Goal: Task Accomplishment & Management: Complete application form

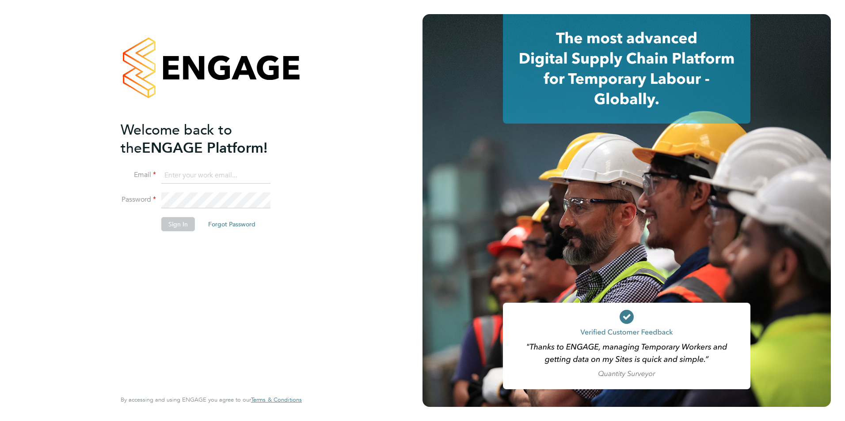
type input "[PERSON_NAME][EMAIL_ADDRESS][PERSON_NAME][DOMAIN_NAME]"
click at [173, 225] on button "Sign In" at bounding box center [178, 224] width 34 height 14
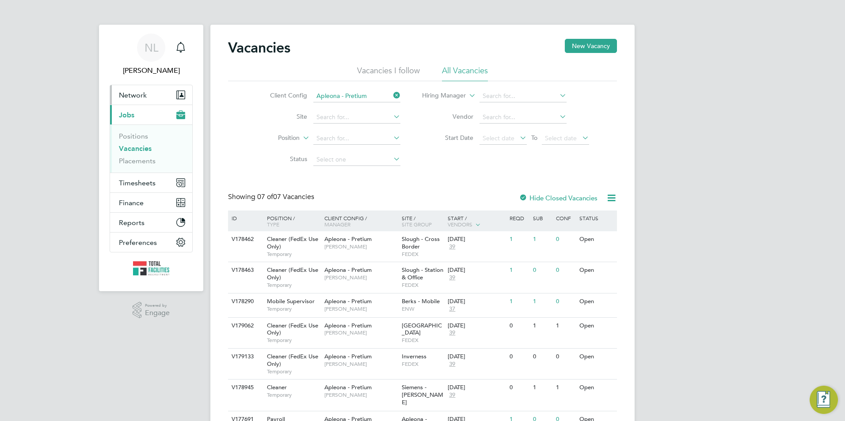
click at [137, 98] on span "Network" at bounding box center [133, 95] width 28 height 8
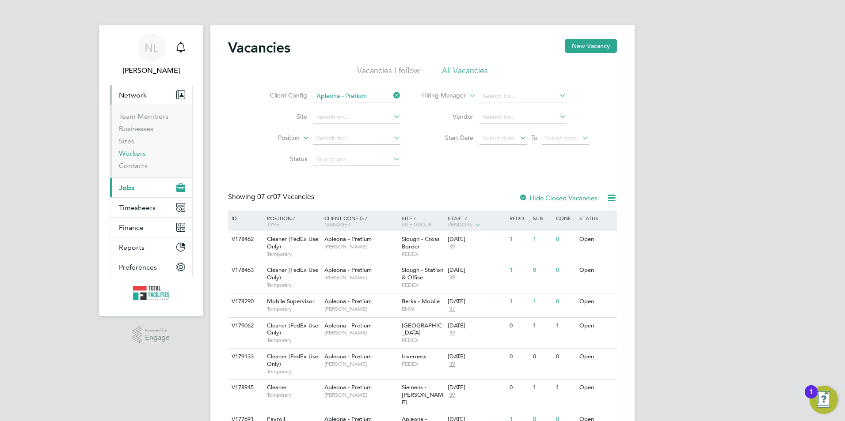
click at [131, 152] on link "Workers" at bounding box center [132, 153] width 27 height 8
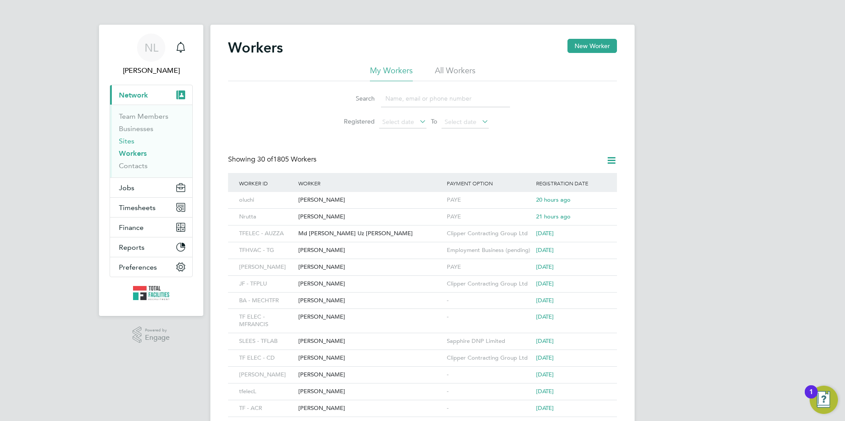
click at [126, 140] on link "Sites" at bounding box center [126, 141] width 15 height 8
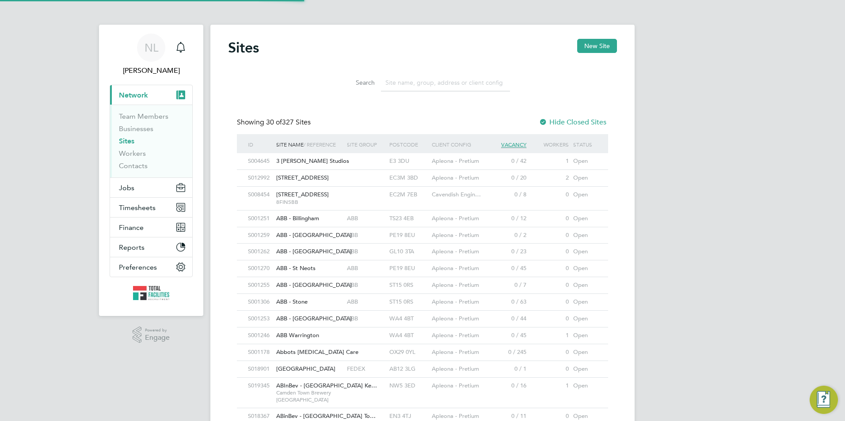
click at [459, 83] on input at bounding box center [445, 82] width 129 height 17
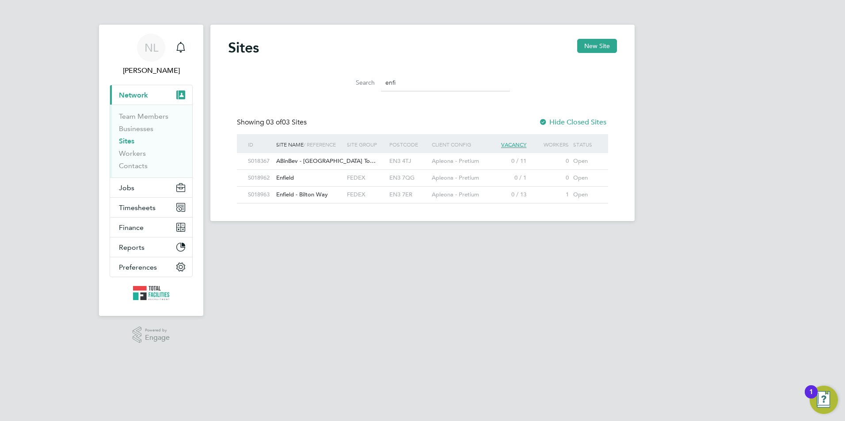
type input "enfi"
click at [432, 197] on span "Apleona - Pretium" at bounding box center [455, 195] width 47 height 8
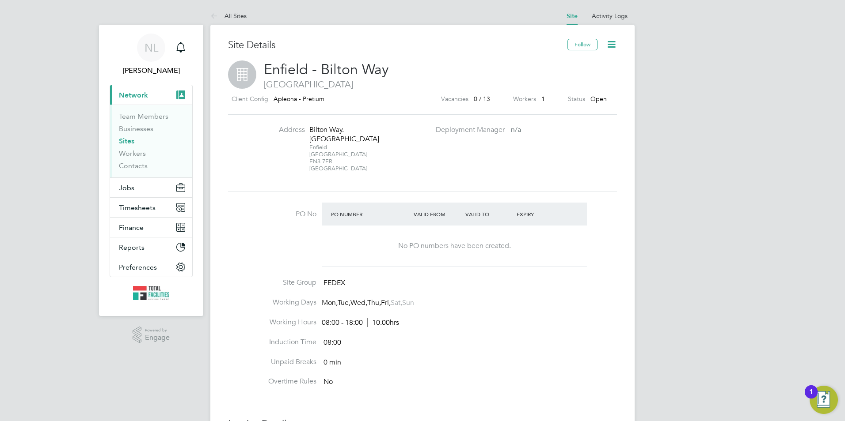
drag, startPoint x: 332, startPoint y: 159, endPoint x: 309, endPoint y: 160, distance: 23.0
click at [309, 160] on div "Enfield United Kingdom EN3 7ER United Kingdom" at bounding box center [336, 158] width 55 height 28
copy div "EN3 7ER"
click at [353, 167] on div "Enfield United Kingdom EN3 7ER United Kingdom" at bounding box center [336, 158] width 55 height 28
drag, startPoint x: 353, startPoint y: 167, endPoint x: 296, endPoint y: 112, distance: 79.0
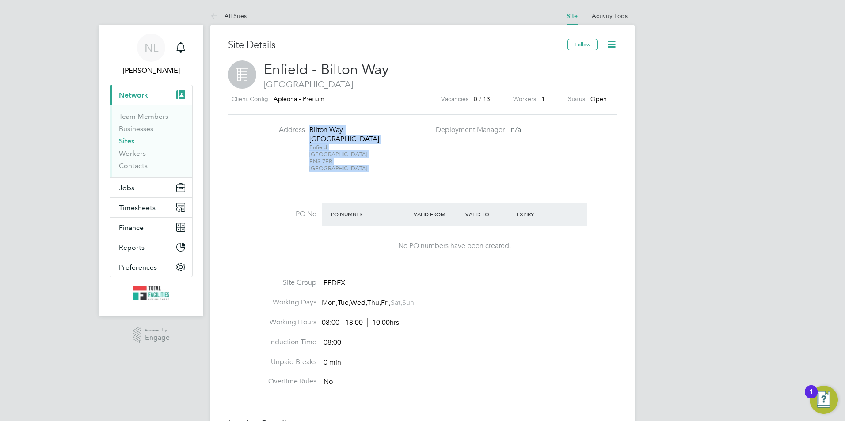
click at [296, 112] on div "Site Details Follow Enfield - Bilton Way United Kingdom Client Config Apleona -…" at bounding box center [422, 334] width 389 height 590
copy div "Bilton Way. Enfield Enfield United Kingdom EN3 7ER United Kingdom Deployment Ma…"
click at [219, 19] on icon at bounding box center [215, 16] width 11 height 11
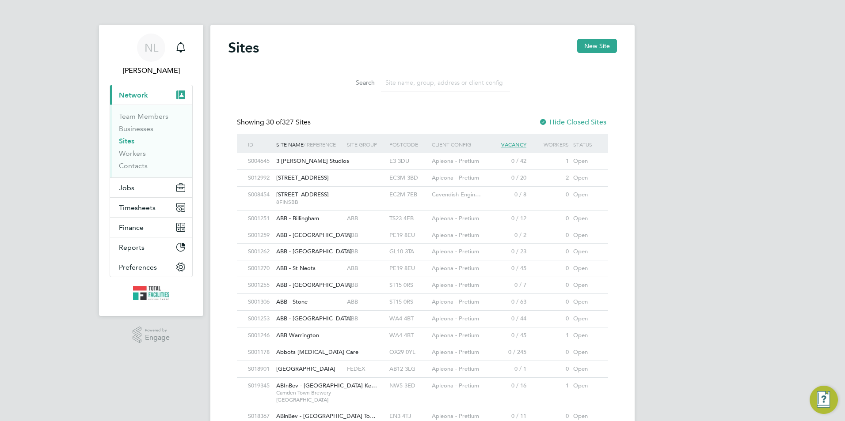
click at [407, 79] on input at bounding box center [445, 82] width 129 height 17
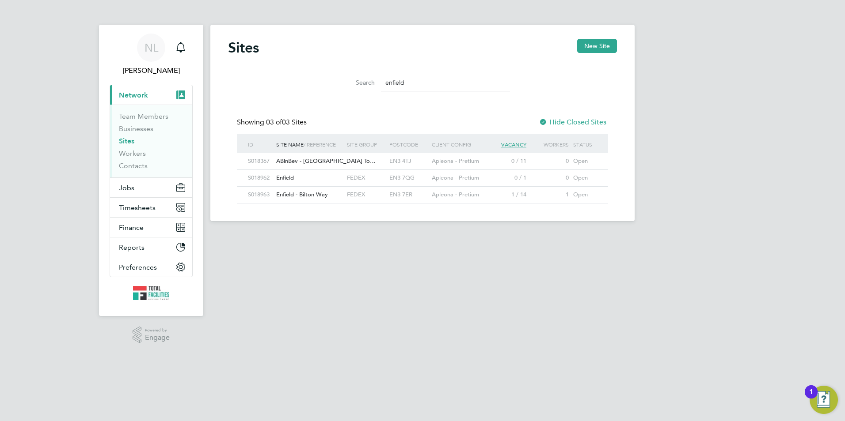
type input "enfield"
click at [131, 191] on span "Jobs" at bounding box center [126, 188] width 15 height 8
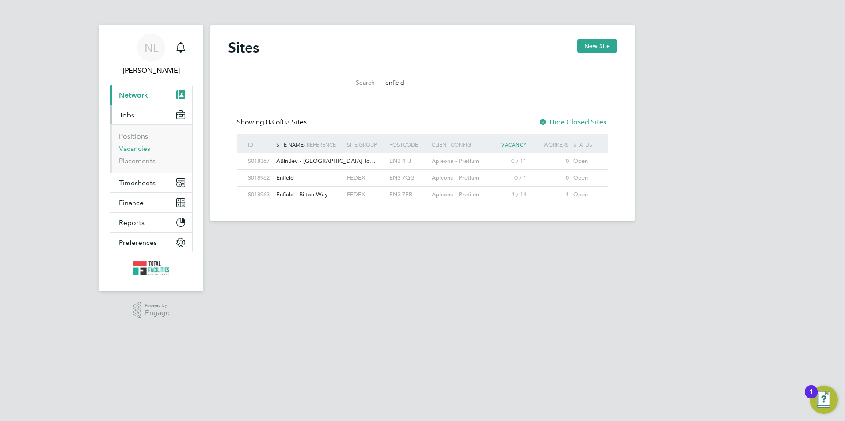
click at [128, 150] on link "Vacancies" at bounding box center [134, 148] width 31 height 8
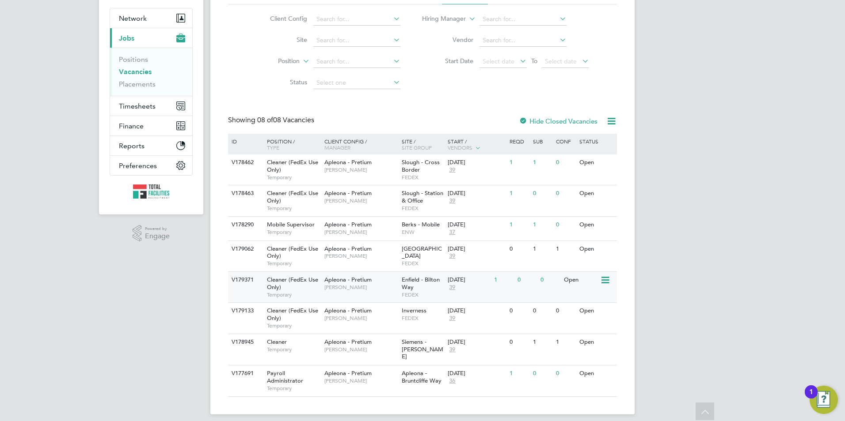
click at [447, 290] on div "28 Aug 2025 39" at bounding box center [468, 284] width 46 height 24
click at [434, 173] on div "Slough - Cross Border FEDEX" at bounding box center [422, 170] width 46 height 30
click at [366, 284] on span "[PERSON_NAME]" at bounding box center [360, 287] width 73 height 7
click at [143, 18] on span "Network" at bounding box center [133, 18] width 28 height 8
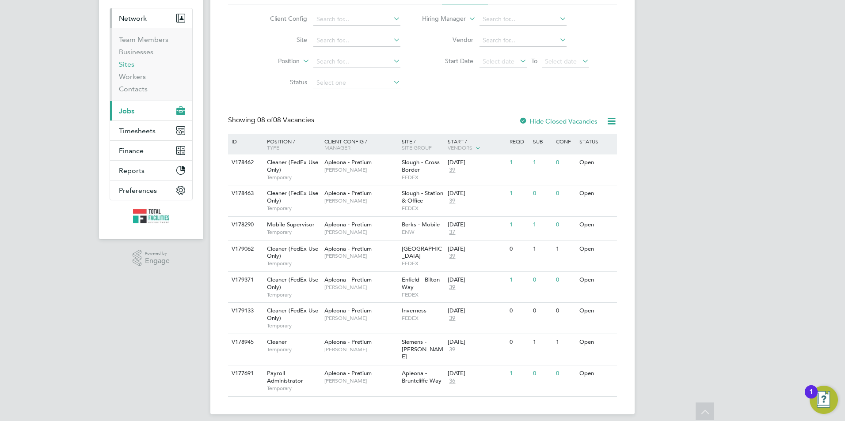
click at [127, 63] on link "Sites" at bounding box center [126, 64] width 15 height 8
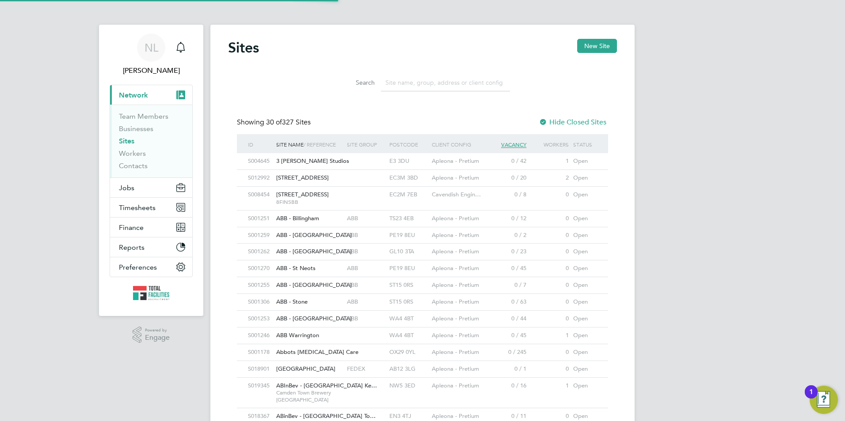
scroll to position [4, 4]
click at [421, 88] on input at bounding box center [445, 82] width 129 height 17
type input "e"
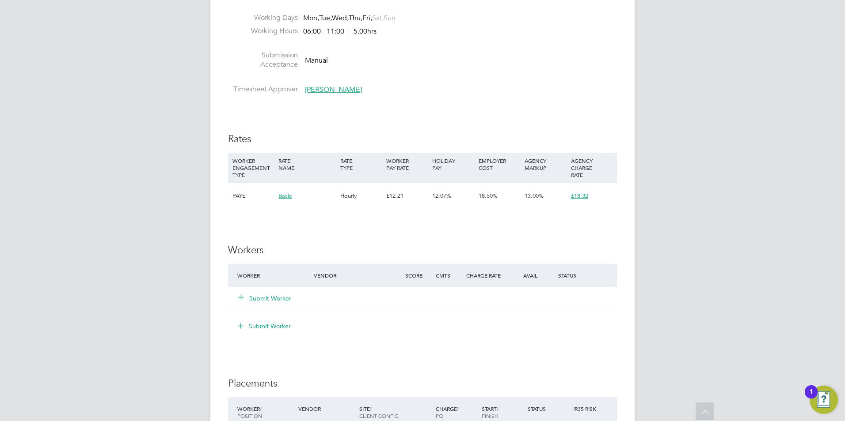
scroll to position [698, 0]
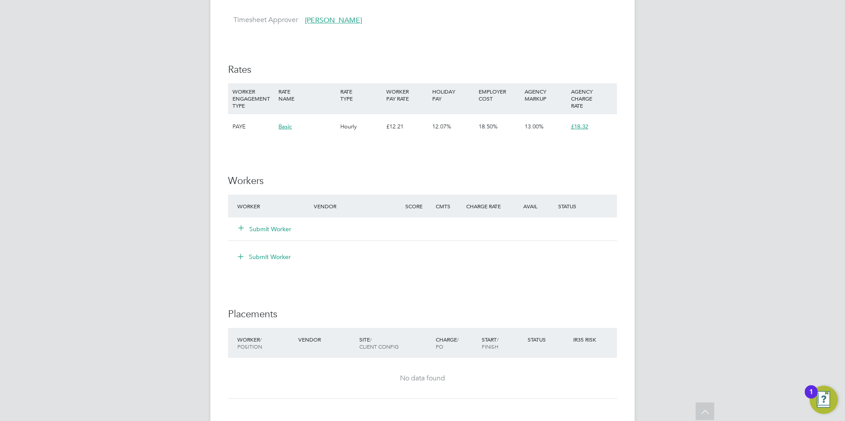
click at [274, 234] on button "Submit Worker" at bounding box center [265, 229] width 53 height 9
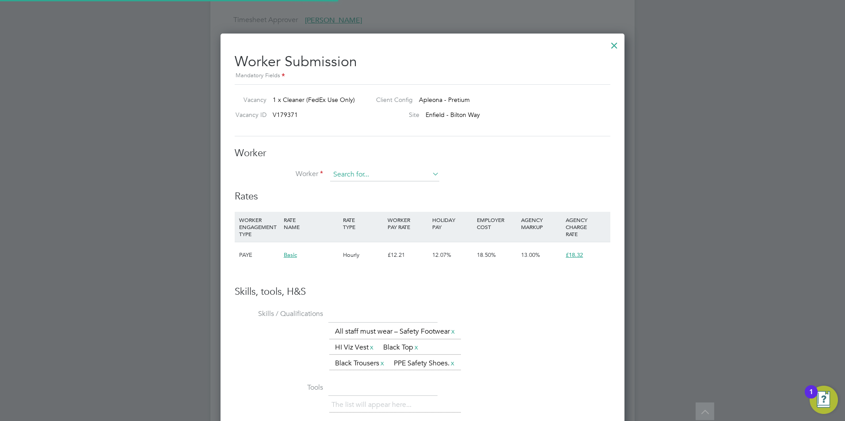
scroll to position [591, 404]
click at [354, 172] on input at bounding box center [384, 174] width 109 height 13
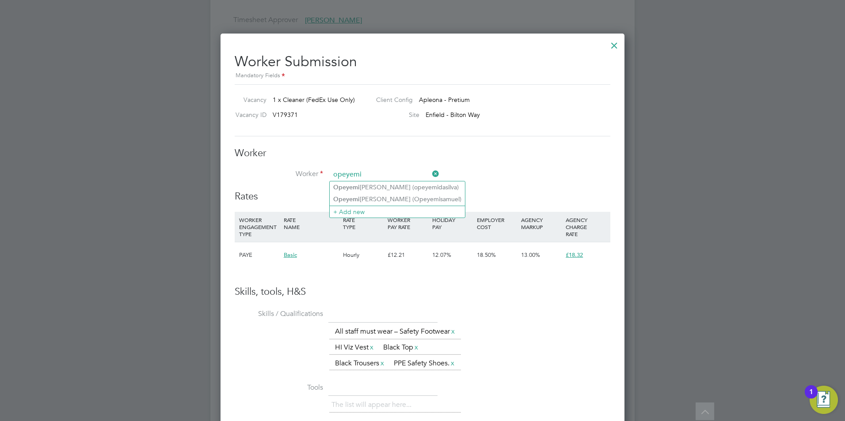
type input "opeyemi"
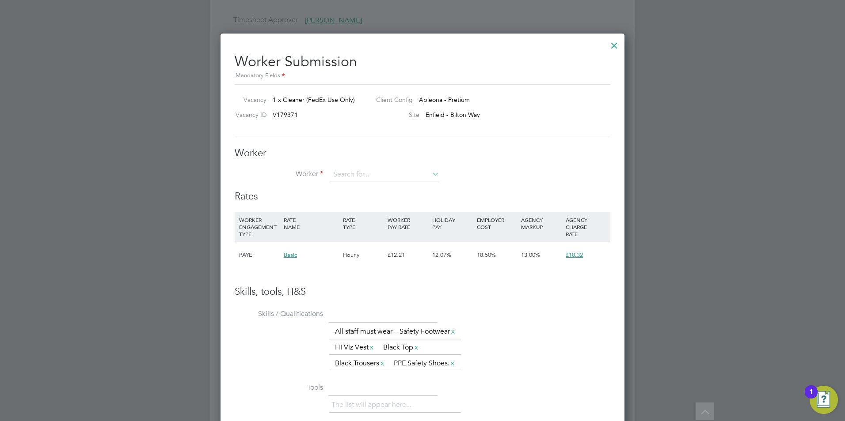
click at [407, 184] on li "Worker" at bounding box center [423, 179] width 376 height 22
click at [430, 172] on icon at bounding box center [430, 174] width 0 height 12
click at [439, 174] on li "Worker" at bounding box center [423, 179] width 376 height 22
click at [430, 175] on icon at bounding box center [430, 174] width 0 height 12
click at [607, 45] on div at bounding box center [614, 43] width 16 height 16
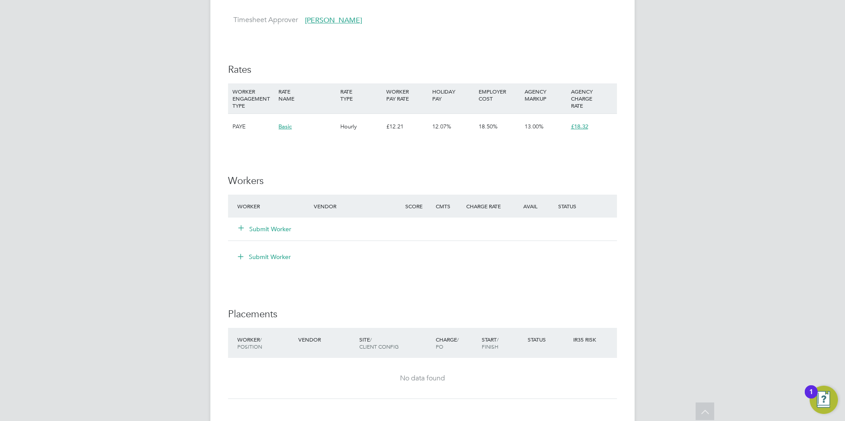
click at [259, 234] on button "Submit Worker" at bounding box center [265, 229] width 53 height 9
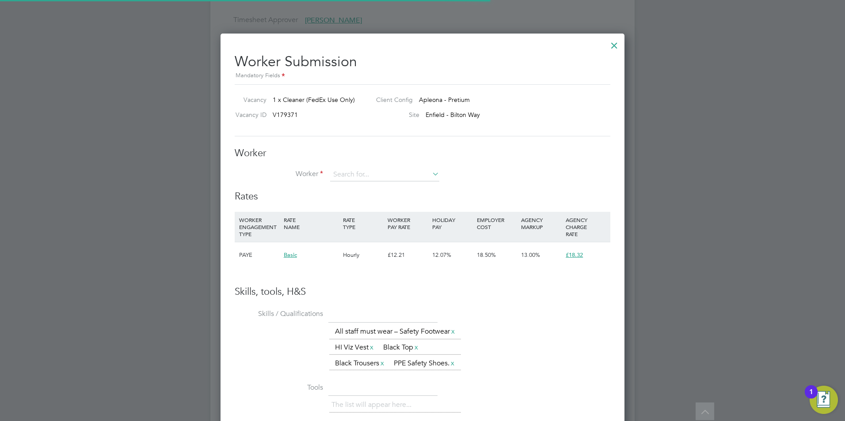
click at [371, 203] on li "+ Add new" at bounding box center [385, 199] width 110 height 12
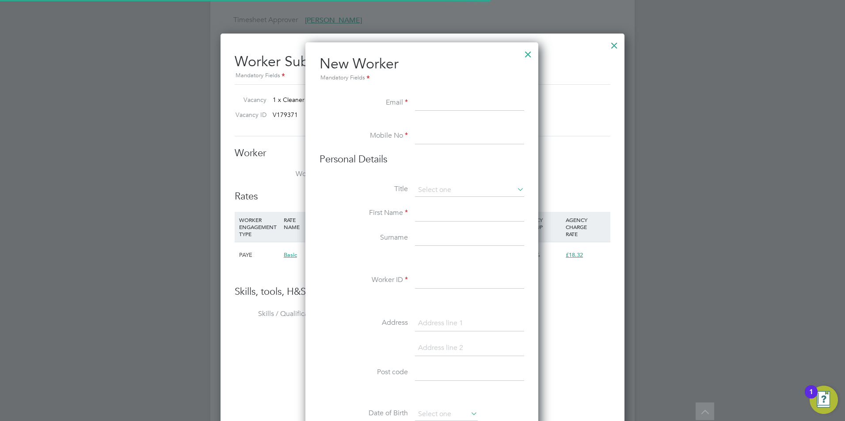
scroll to position [752, 234]
paste input "Opeyem96@yahoo.com"
type input "Opeyem96@yahoo.com"
click at [429, 129] on ul "New Worker Mandatory Fields Email Opeyem96@yahoo.com Mobile No Personal Details…" at bounding box center [421, 415] width 205 height 721
click at [431, 136] on input at bounding box center [469, 137] width 109 height 16
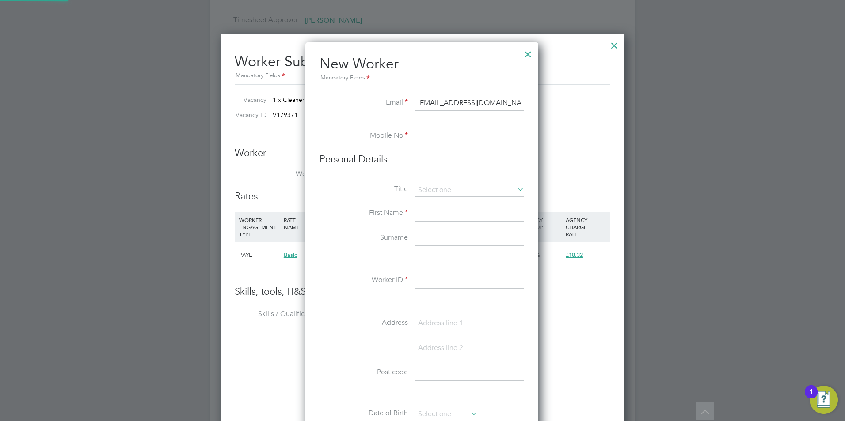
paste input "+44 7778 674385"
click at [436, 194] on input at bounding box center [469, 190] width 109 height 13
drag, startPoint x: 429, startPoint y: 136, endPoint x: 417, endPoint y: 137, distance: 12.4
click at [417, 137] on input "+44 7778 674385" at bounding box center [469, 137] width 109 height 16
type input "0 7778 674385"
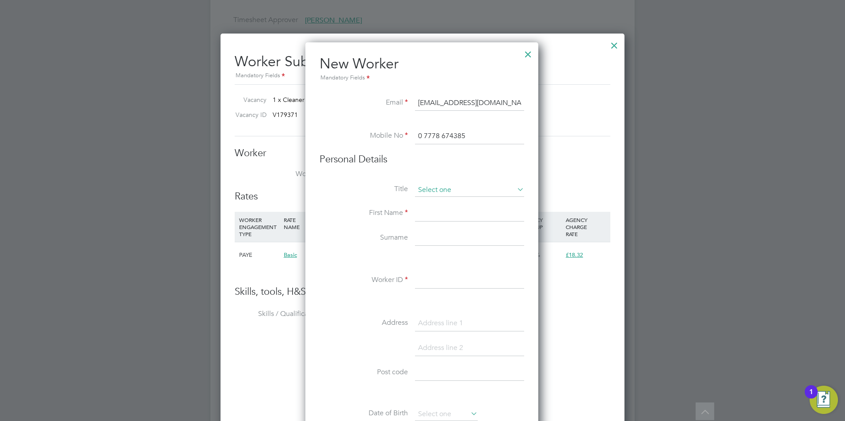
click at [436, 188] on input at bounding box center [469, 190] width 109 height 13
drag, startPoint x: 432, startPoint y: 228, endPoint x: 437, endPoint y: 213, distance: 15.1
click at [432, 226] on li "Miss" at bounding box center [469, 225] width 110 height 11
type input "Miss"
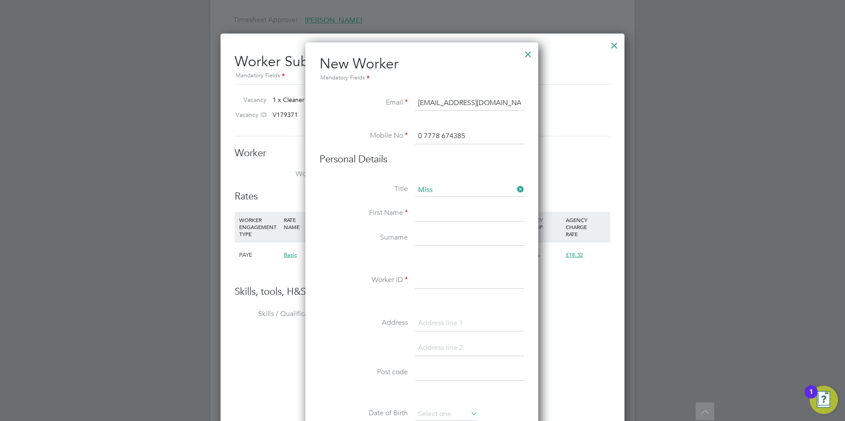
click at [452, 217] on input at bounding box center [469, 214] width 109 height 16
type input "opeyemi"
click at [430, 246] on input at bounding box center [469, 239] width 109 height 16
type input "aganun"
click at [444, 281] on input at bounding box center [469, 281] width 109 height 16
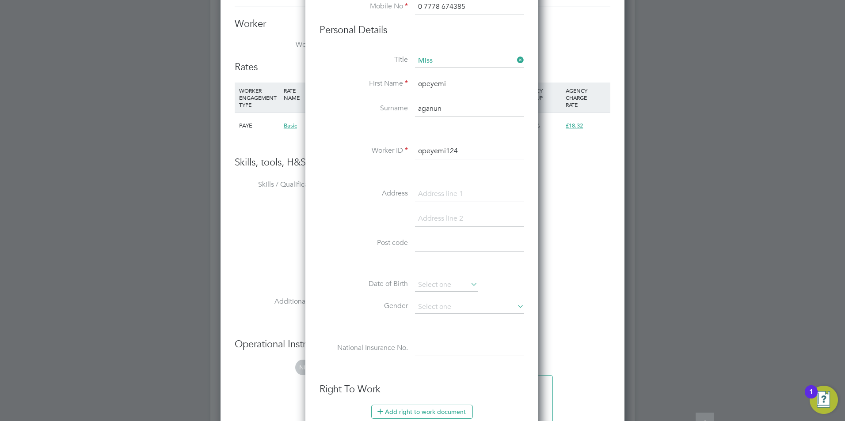
scroll to position [831, 0]
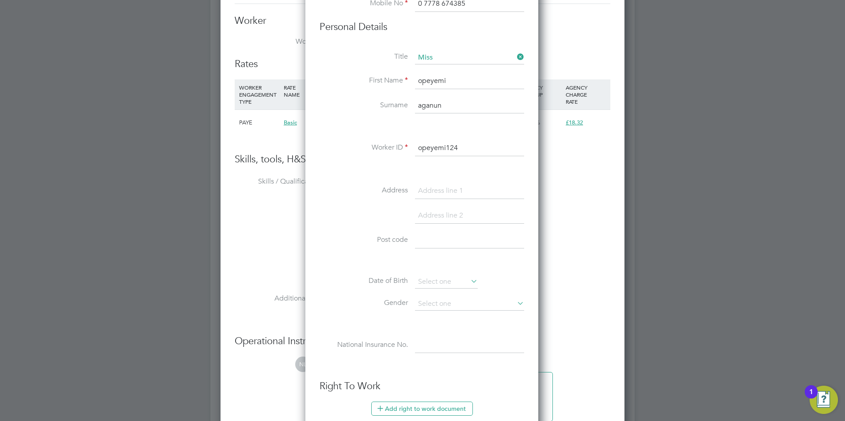
type input "opeyemi124"
click at [436, 349] on input at bounding box center [469, 346] width 109 height 16
paste input "TH038319D"
type input "TH 03 83 19 D"
click at [432, 239] on input at bounding box center [469, 241] width 109 height 16
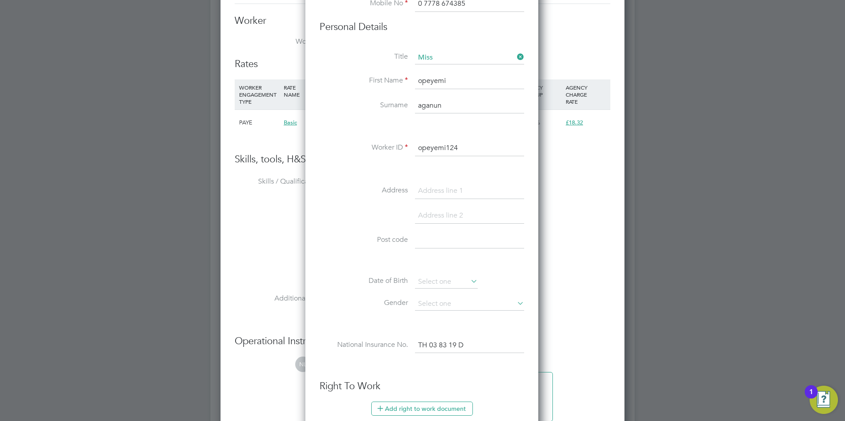
paste input "SE8 5PQ"
type input "SE8 5PQ"
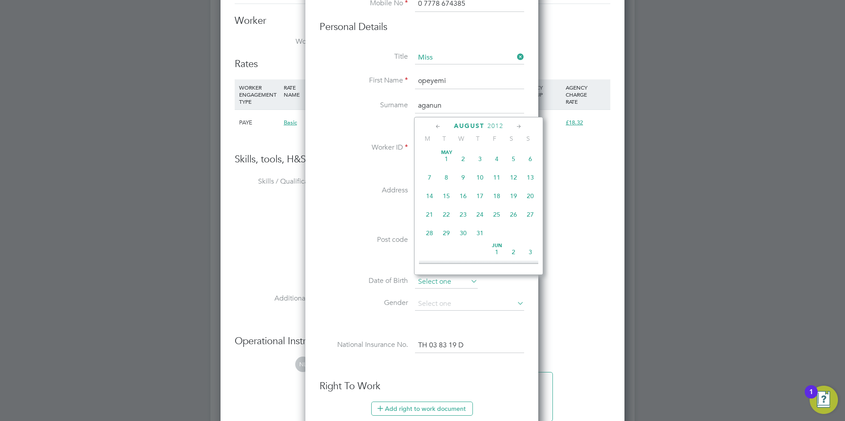
click at [432, 283] on input at bounding box center [446, 282] width 63 height 13
click at [493, 126] on span "2012" at bounding box center [495, 126] width 16 height 8
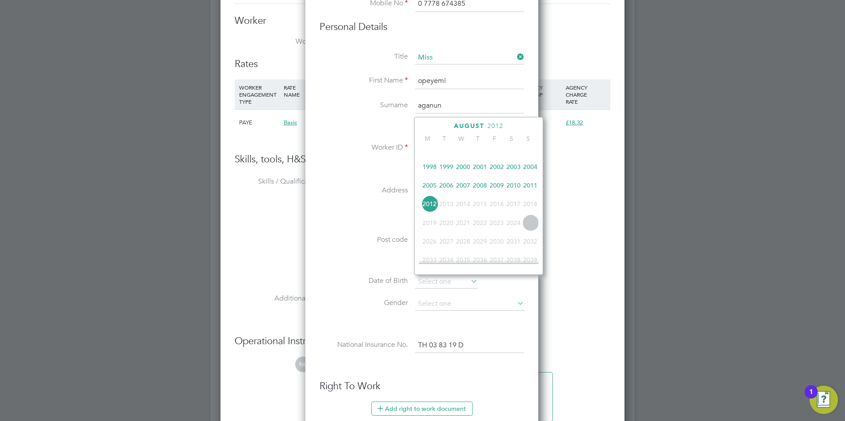
click at [514, 152] on span "1996" at bounding box center [513, 148] width 17 height 17
click at [458, 181] on span "17" at bounding box center [463, 177] width 17 height 17
type input "17 Jan 1996"
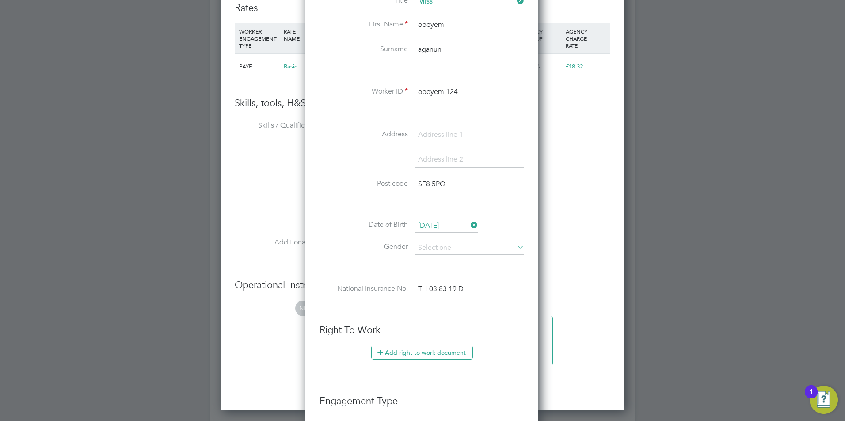
scroll to position [919, 0]
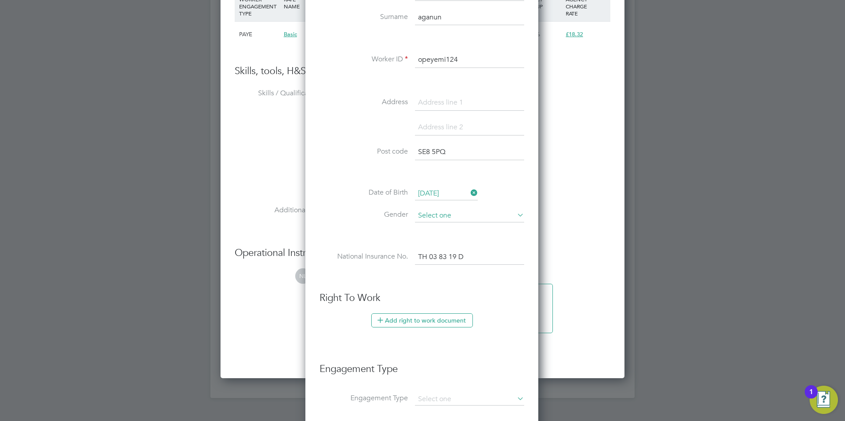
click at [450, 216] on input at bounding box center [469, 215] width 109 height 13
click at [442, 239] on li "Female" at bounding box center [469, 239] width 110 height 11
type input "Female"
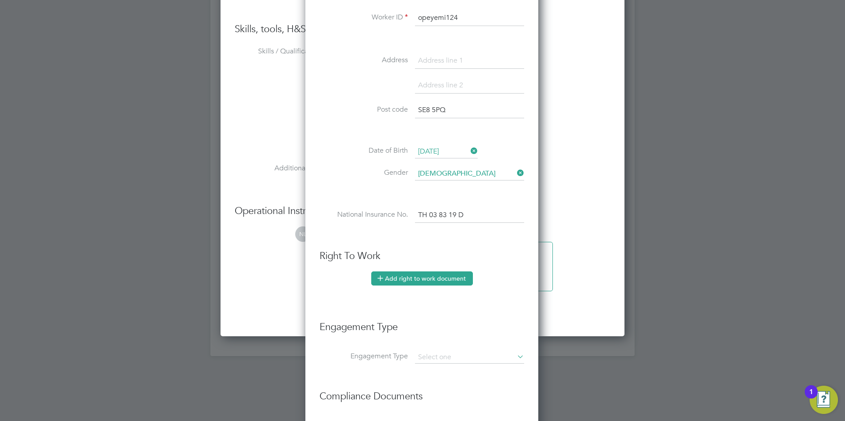
scroll to position [1007, 0]
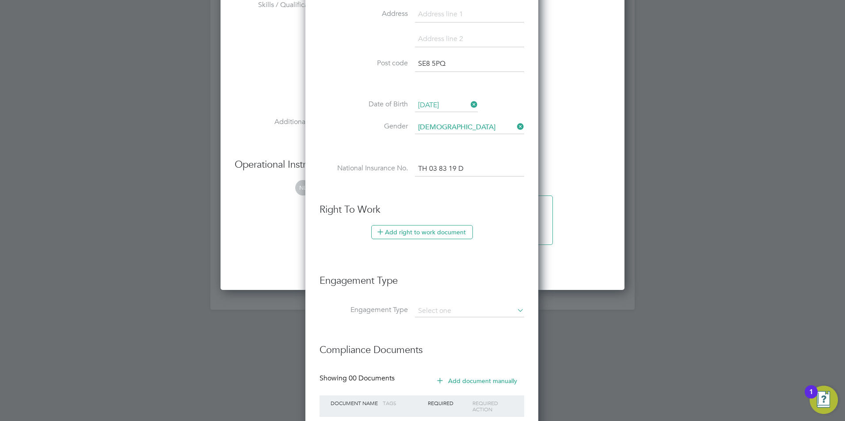
click at [439, 298] on li "Engagement Type" at bounding box center [421, 285] width 205 height 39
click at [440, 309] on input at bounding box center [469, 311] width 109 height 12
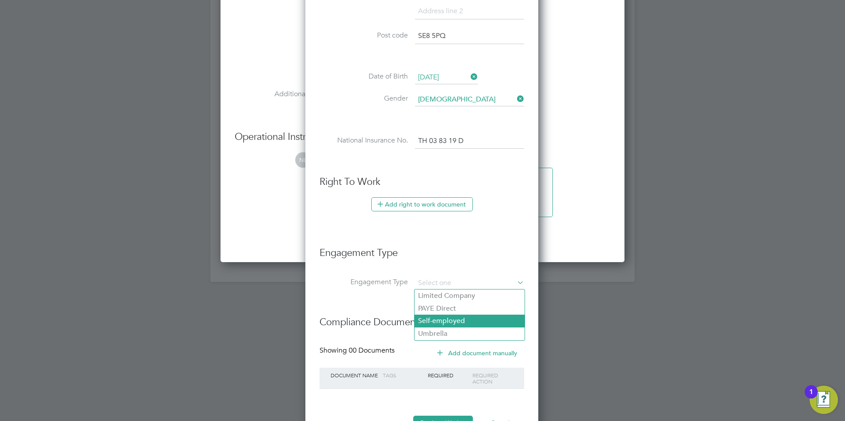
scroll to position [1070, 0]
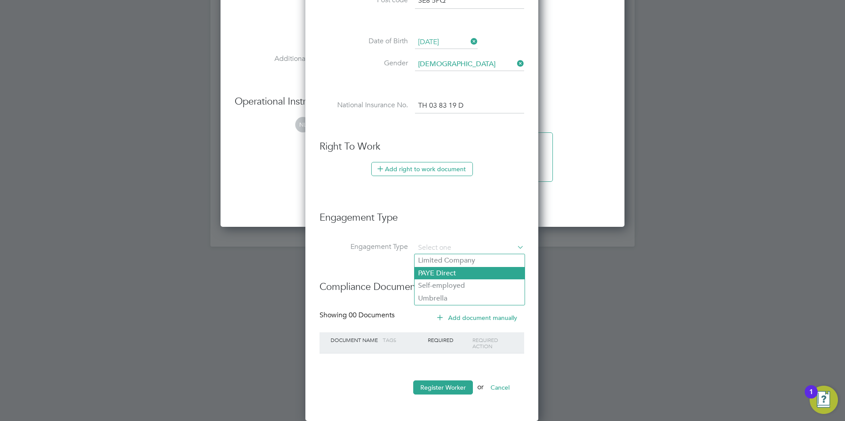
click at [447, 271] on li "PAYE Direct" at bounding box center [469, 273] width 110 height 13
type input "PAYE Direct"
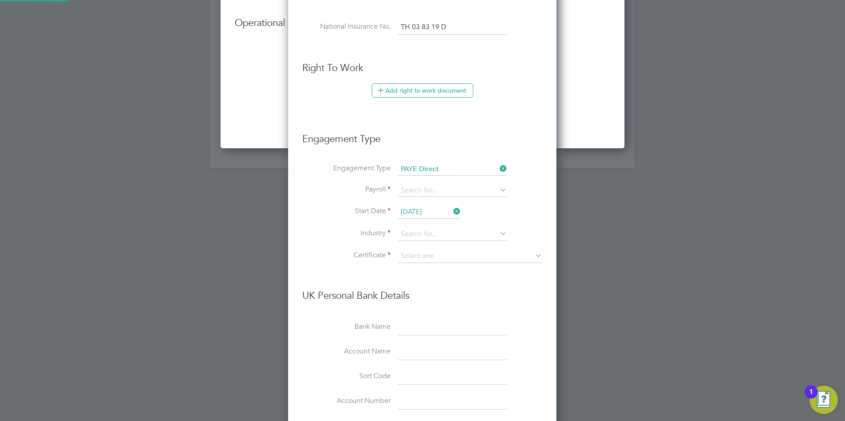
scroll to position [1247, 0]
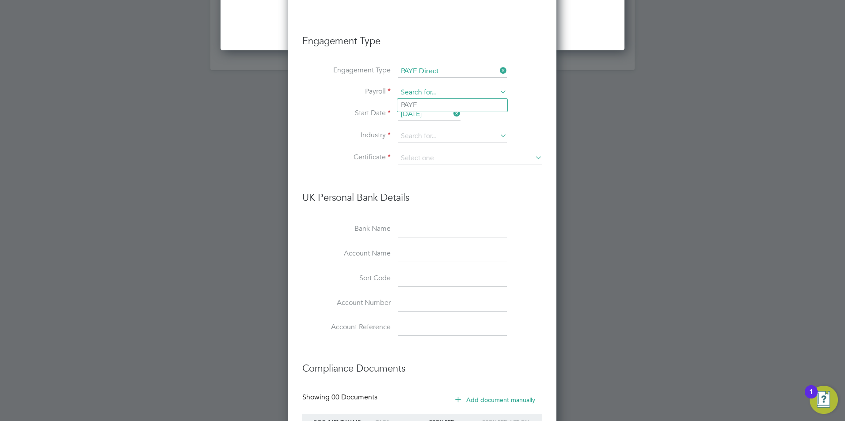
drag, startPoint x: 442, startPoint y: 93, endPoint x: 439, endPoint y: 112, distance: 19.3
click at [442, 93] on input at bounding box center [452, 93] width 109 height 12
drag, startPoint x: 432, startPoint y: 104, endPoint x: 429, endPoint y: 122, distance: 18.3
click at [432, 106] on li "PAYE" at bounding box center [452, 105] width 110 height 13
type input "PAYE"
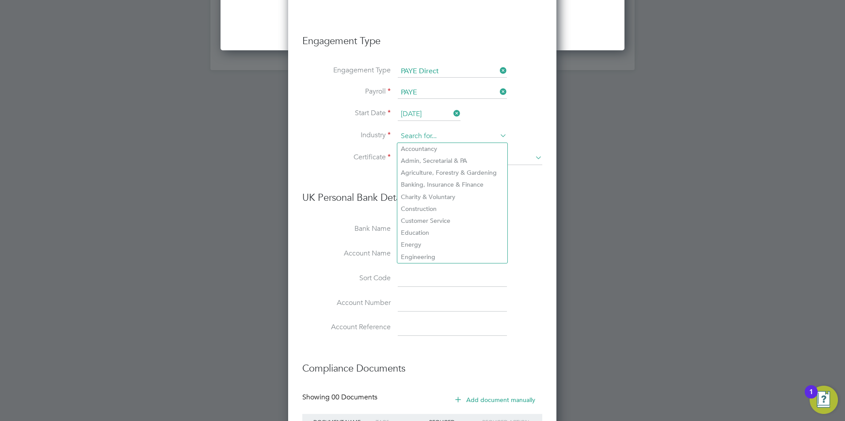
click at [426, 135] on input at bounding box center [452, 136] width 109 height 13
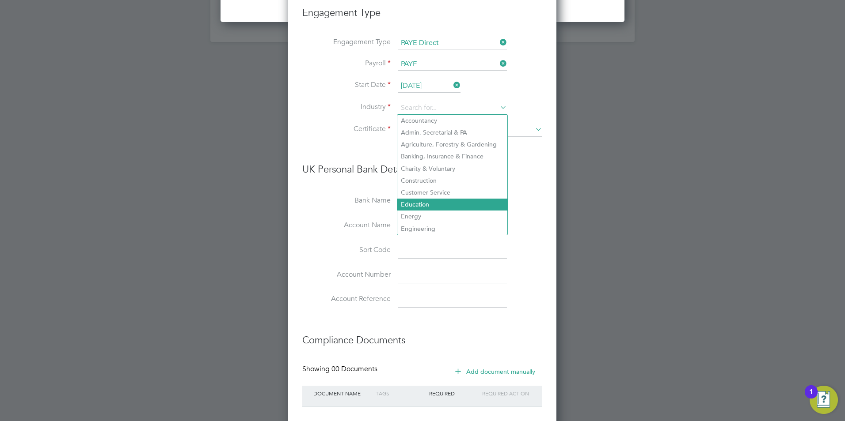
scroll to position [1291, 0]
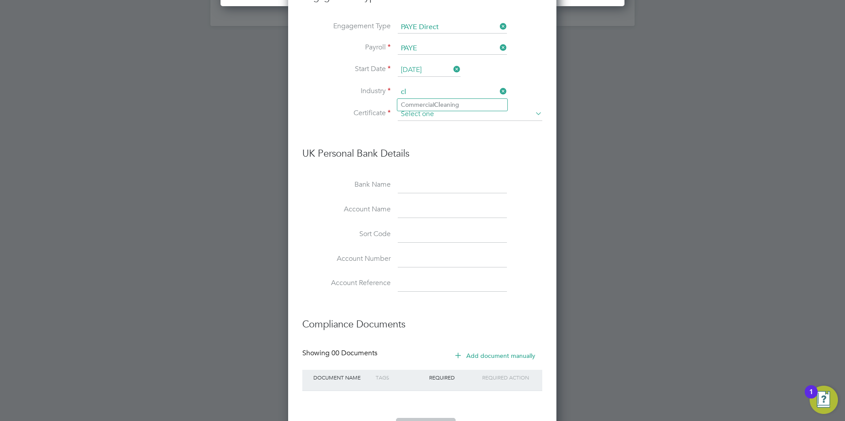
drag, startPoint x: 440, startPoint y: 101, endPoint x: 444, endPoint y: 112, distance: 12.0
click at [442, 103] on li "Commercial Cl eaning" at bounding box center [452, 105] width 110 height 12
type input "Commercial Cleaning"
drag, startPoint x: 444, startPoint y: 114, endPoint x: 446, endPoint y: 125, distance: 11.7
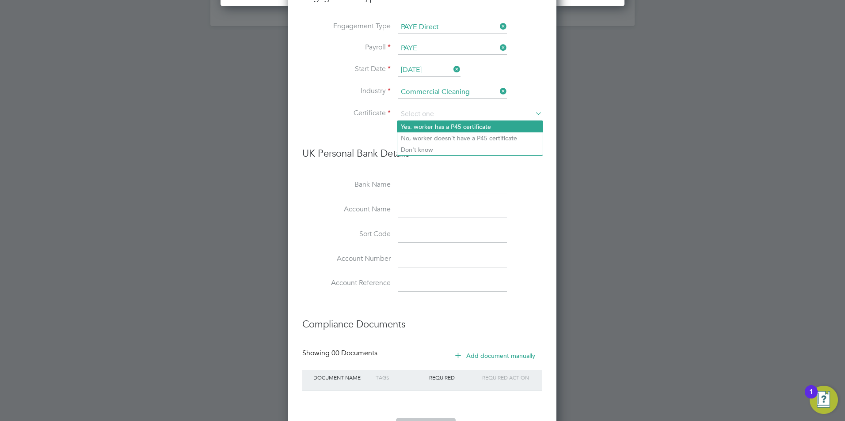
click at [444, 114] on input at bounding box center [470, 114] width 144 height 13
click at [441, 143] on li "No, worker doesn't have a P45 certificate" at bounding box center [469, 138] width 145 height 11
type input "No, worker doesn't have a P45 certificate"
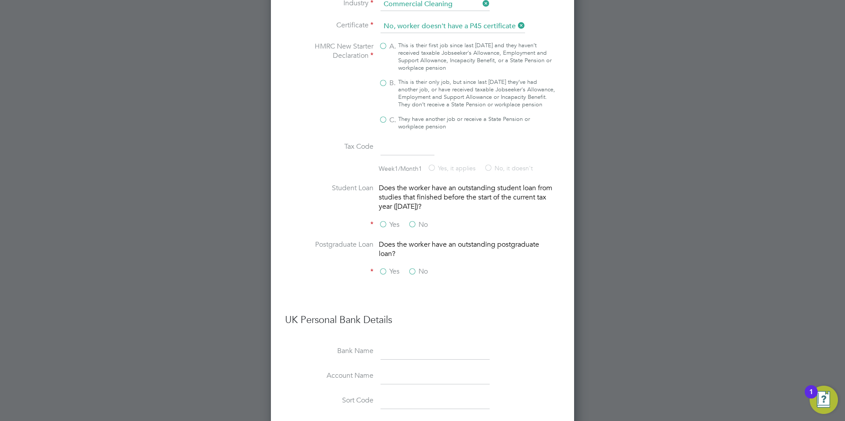
scroll to position [1380, 0]
drag, startPoint x: 431, startPoint y: 80, endPoint x: 419, endPoint y: 97, distance: 20.3
click at [429, 80] on div "This is their only job, but since last 6 April they’ve had another job, or have…" at bounding box center [476, 93] width 157 height 30
click at [0, 0] on input "B. This is their only job, but since last 6 April they’ve had another job, or h…" at bounding box center [0, 0] width 0 height 0
type input "1257L"
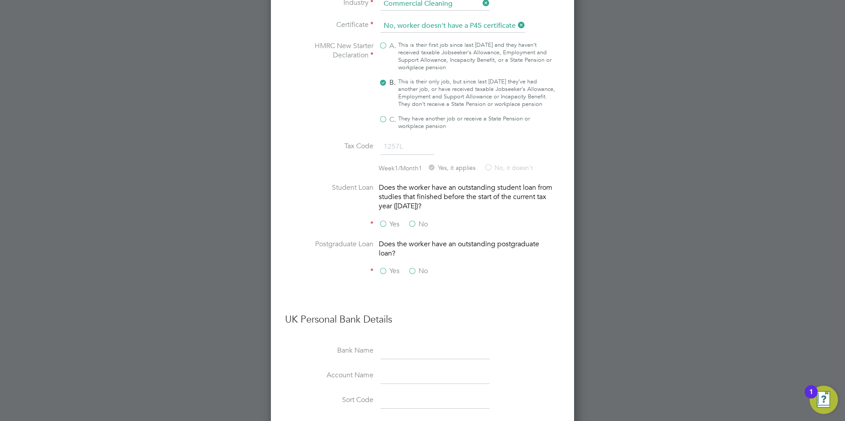
click at [419, 229] on label "No" at bounding box center [418, 224] width 20 height 9
click at [0, 0] on input "No" at bounding box center [0, 0] width 0 height 0
click at [418, 276] on label "No" at bounding box center [418, 271] width 20 height 9
click at [0, 0] on input "No" at bounding box center [0, 0] width 0 height 0
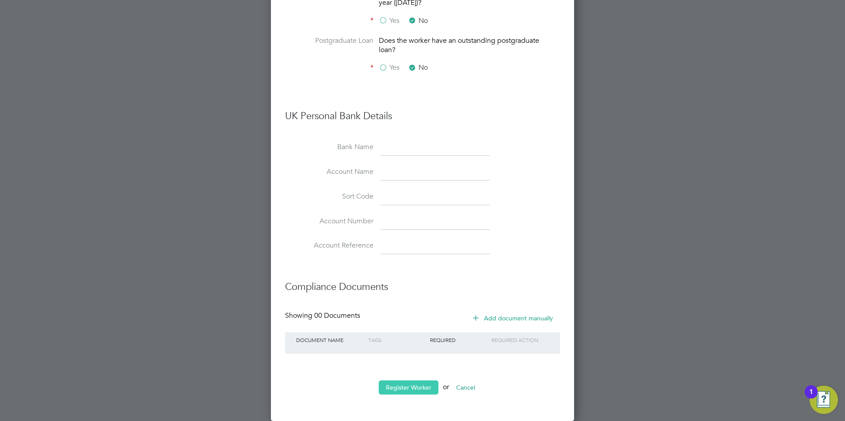
click at [405, 387] on button "Register Worker" at bounding box center [409, 388] width 60 height 14
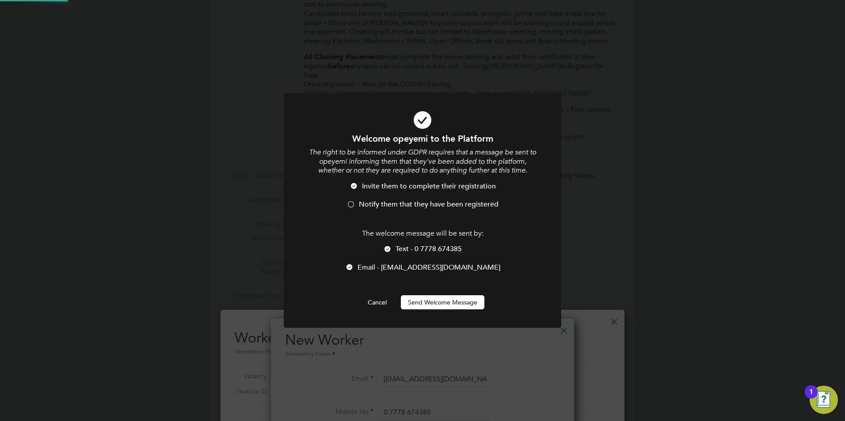
scroll to position [0, 0]
click at [417, 302] on button "Send Welcome Message" at bounding box center [443, 303] width 84 height 14
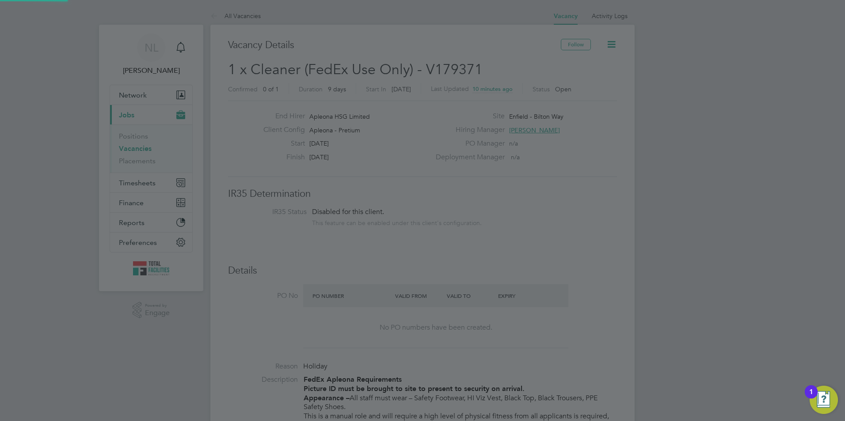
scroll to position [421, 0]
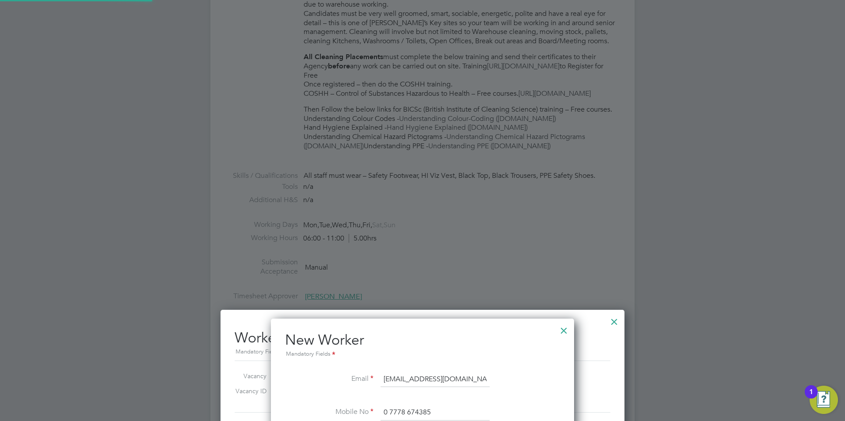
type input "opeyemi aganun (opeyemi124)"
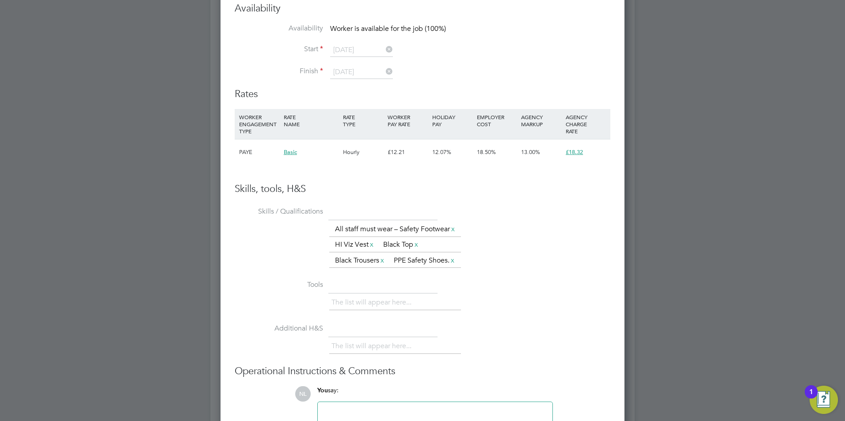
scroll to position [987, 0]
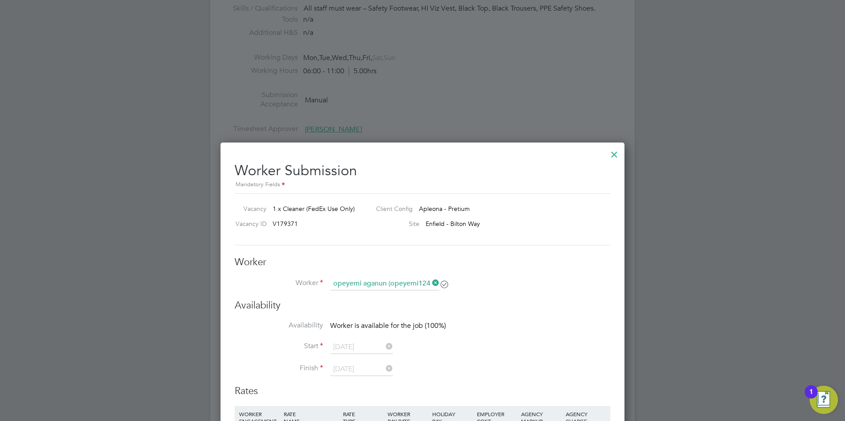
click at [612, 159] on div at bounding box center [614, 152] width 16 height 16
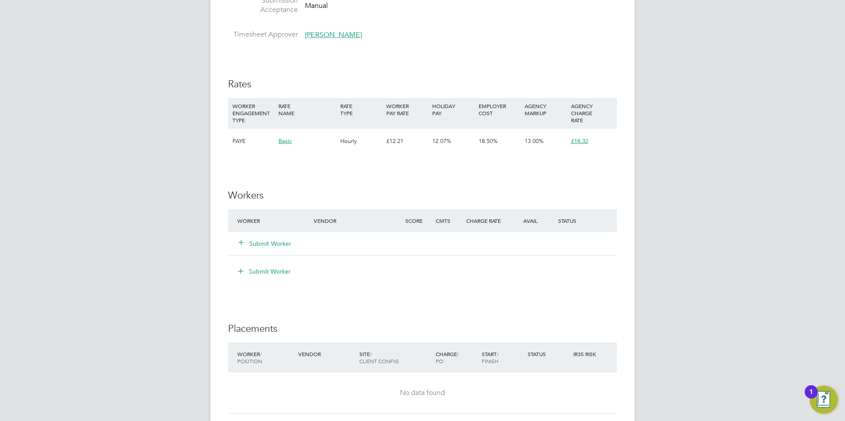
scroll to position [698, 0]
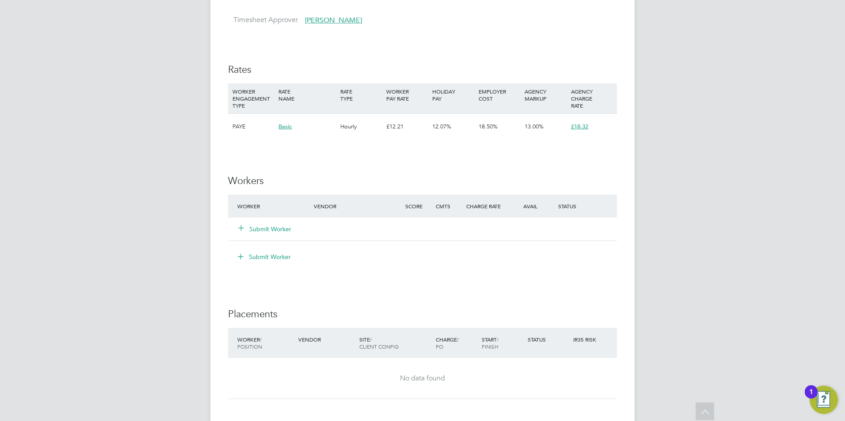
click at [290, 234] on button "Submit Worker" at bounding box center [265, 229] width 53 height 9
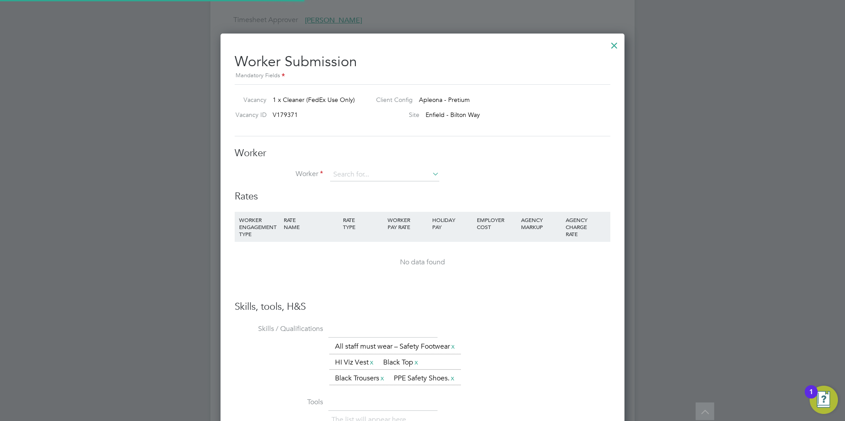
scroll to position [0, 0]
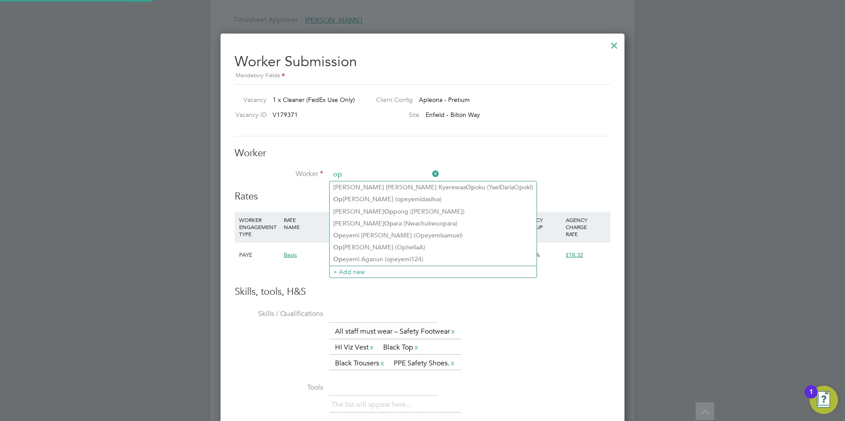
type input "o"
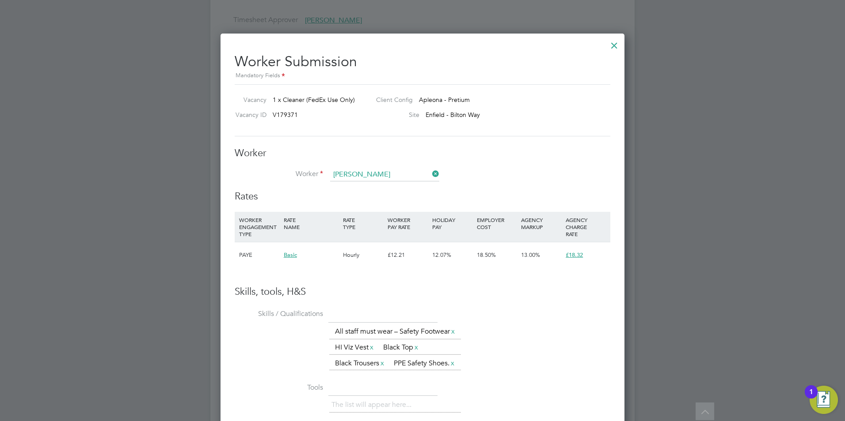
click at [358, 200] on li "Opeyemi Agan un (opeyemi124)" at bounding box center [452, 200] width 245 height 12
type input "Opeyemi Aganun (opeyemi124)"
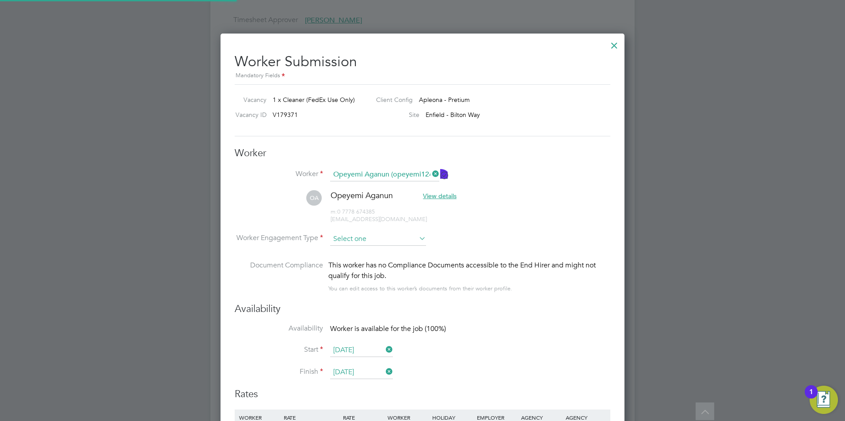
click at [361, 236] on input at bounding box center [378, 239] width 96 height 13
click at [356, 265] on li "PAYE" at bounding box center [378, 262] width 97 height 11
type input "PAYE"
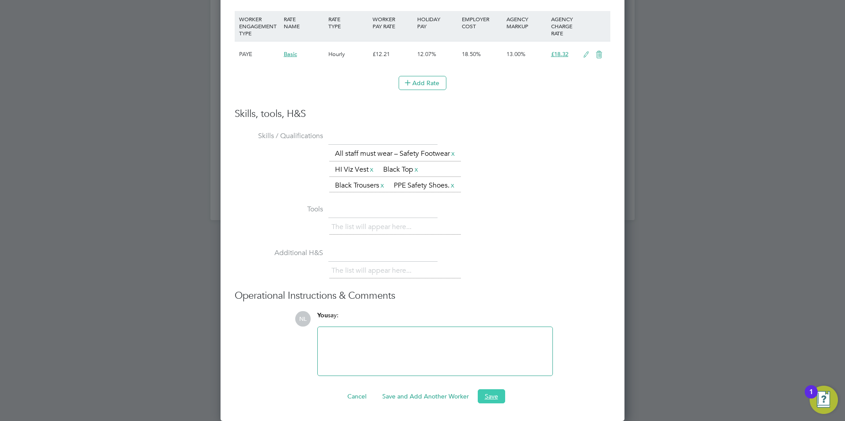
click at [489, 398] on button "Save" at bounding box center [491, 397] width 27 height 14
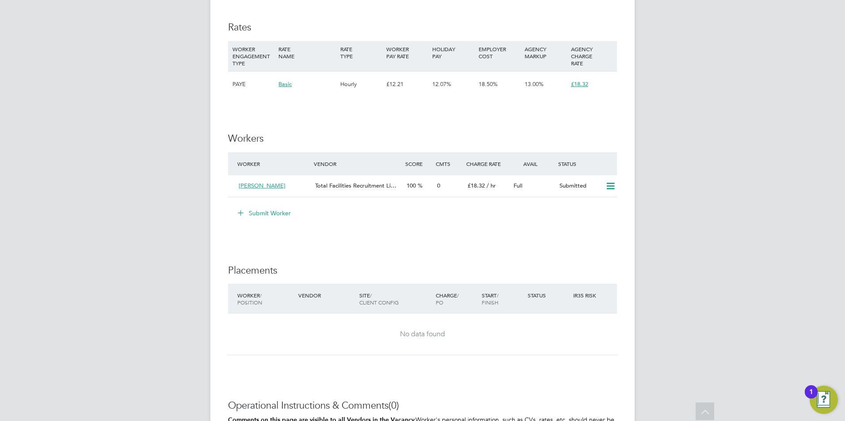
scroll to position [520, 0]
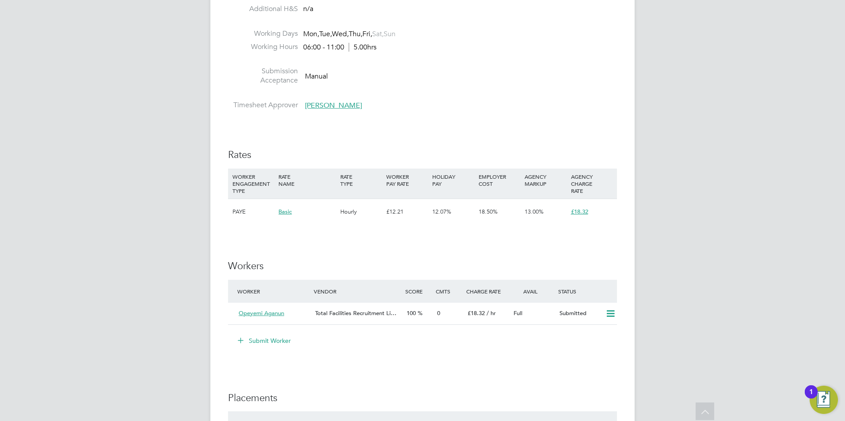
scroll to position [663, 0]
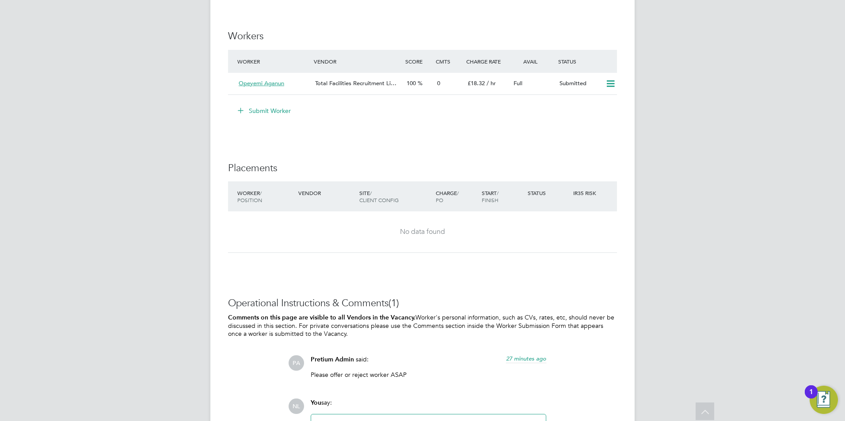
scroll to position [839, 0]
